Goal: Navigation & Orientation: Understand site structure

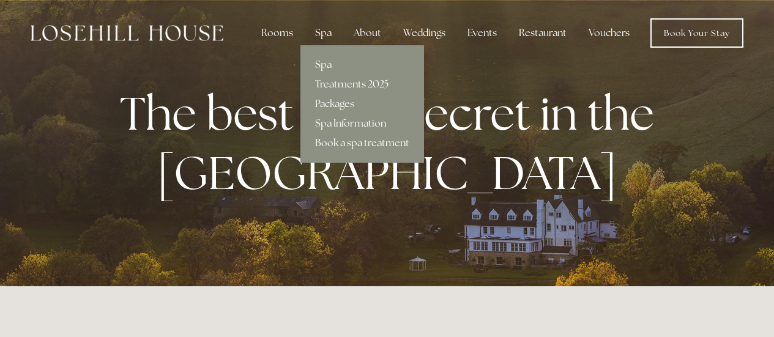
click at [317, 33] on div "Spa" at bounding box center [323, 33] width 36 height 24
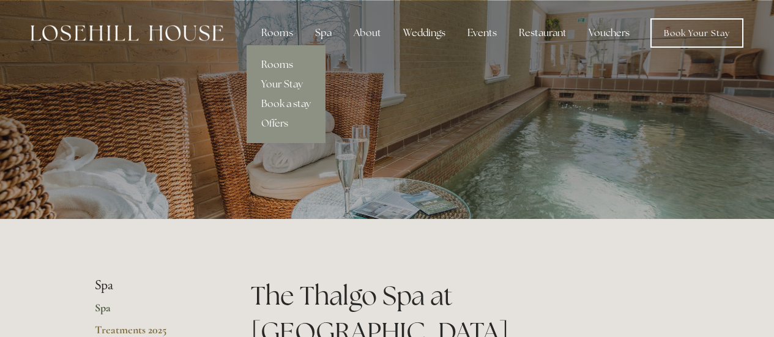
click at [293, 61] on link "Rooms" at bounding box center [285, 65] width 79 height 20
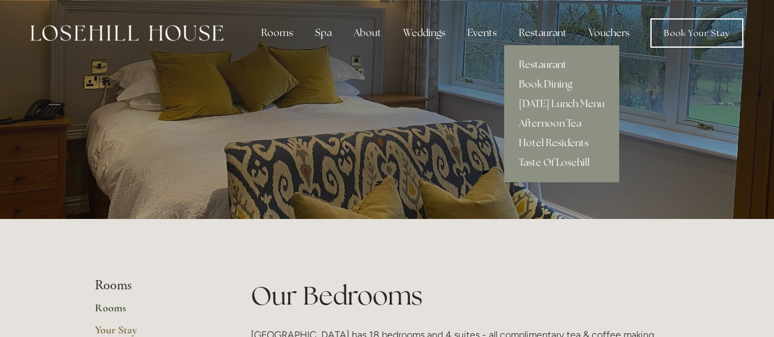
click at [543, 66] on link "Restaurant" at bounding box center [561, 65] width 115 height 20
